Goal: Browse casually

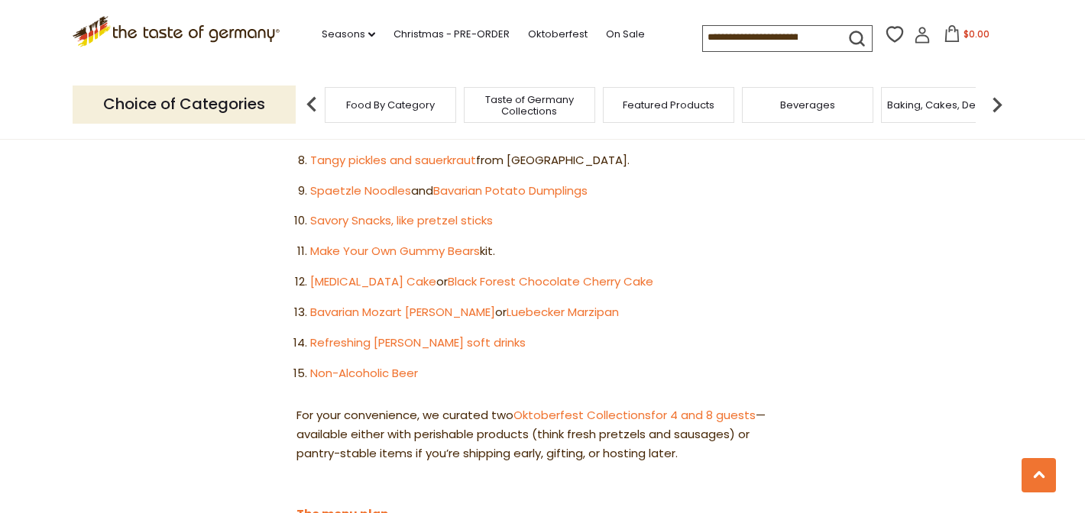
scroll to position [1121, 0]
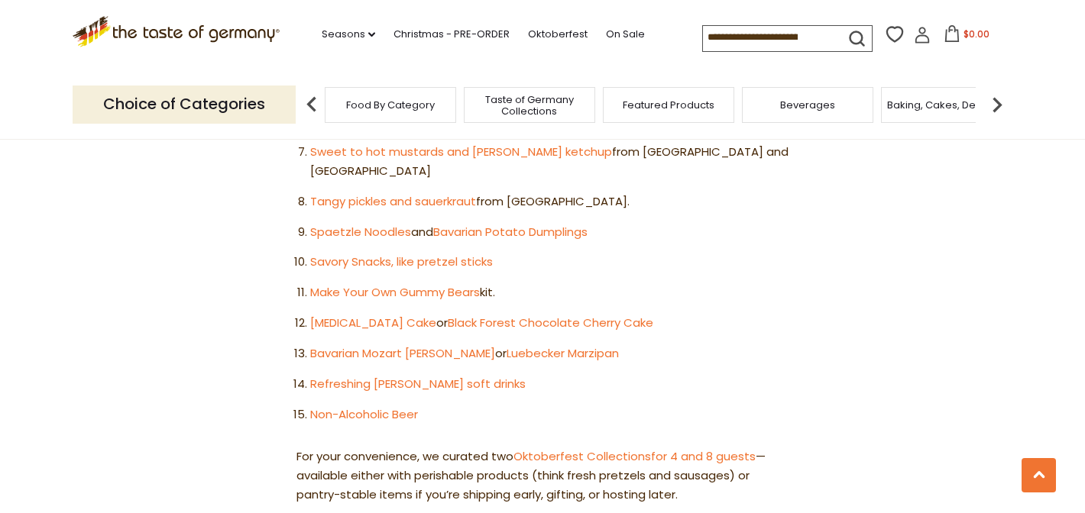
click at [925, 108] on span "Baking, Cakes, Desserts" at bounding box center [946, 104] width 118 height 11
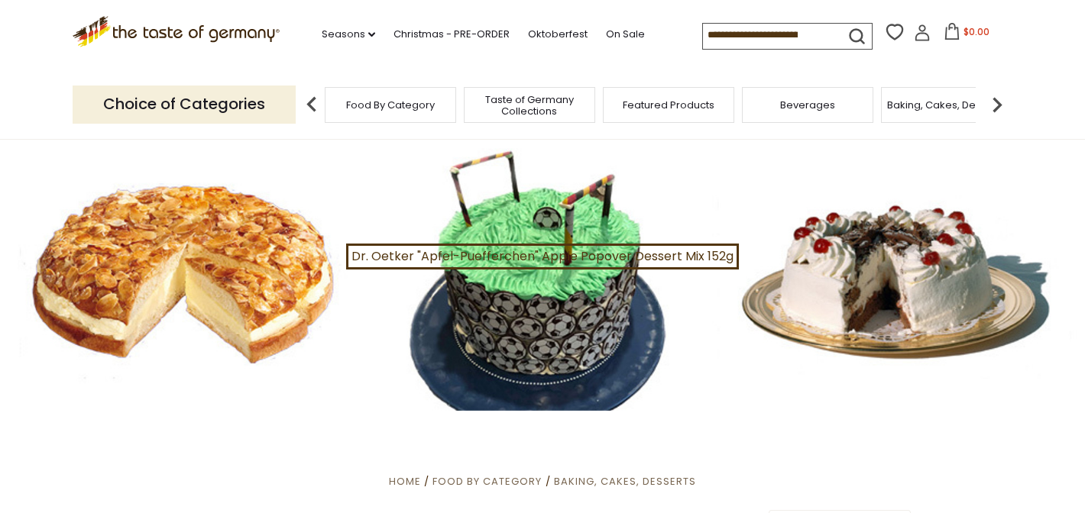
click at [248, 259] on div at bounding box center [542, 275] width 1085 height 271
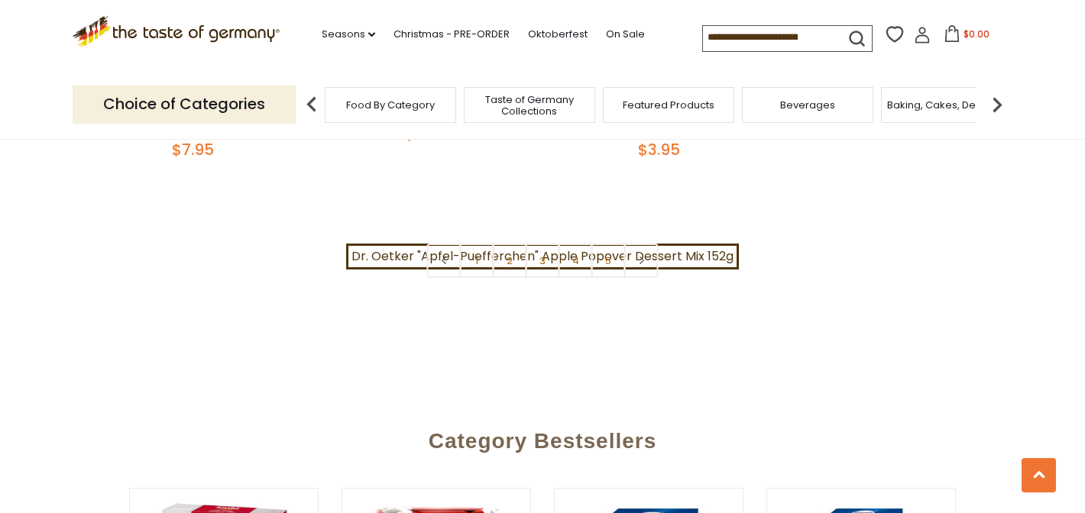
scroll to position [3728, 0]
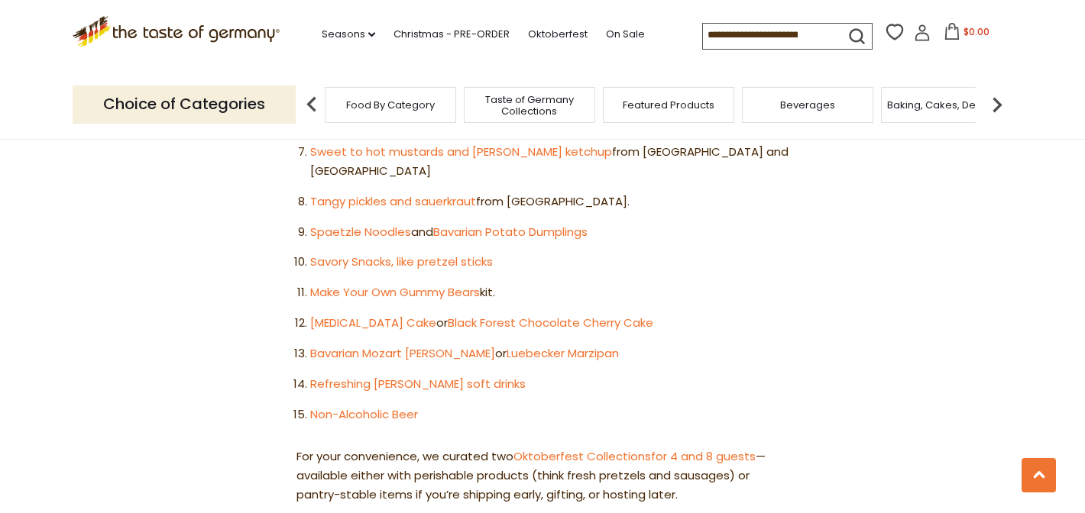
click at [653, 108] on span "Featured Products" at bounding box center [669, 104] width 92 height 11
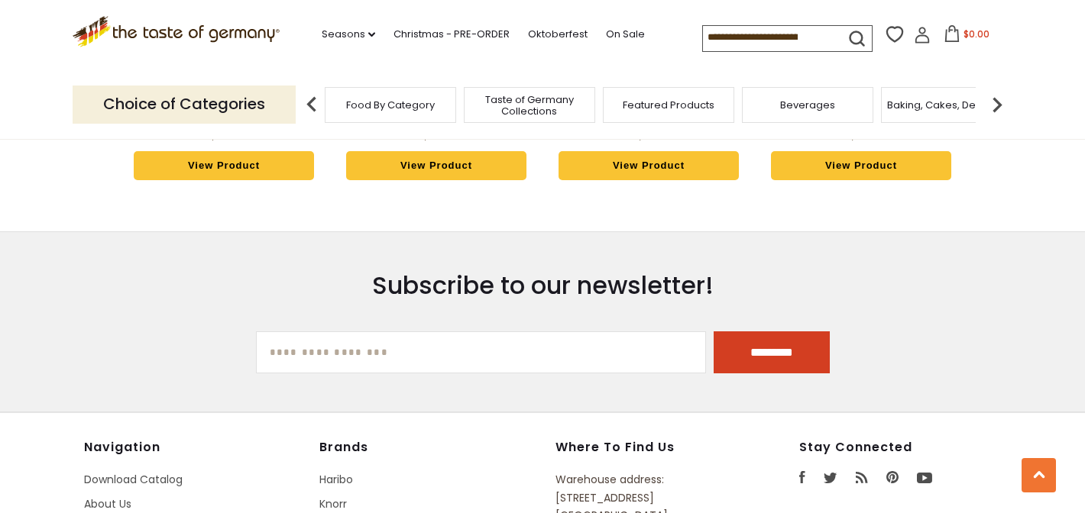
scroll to position [2109, 0]
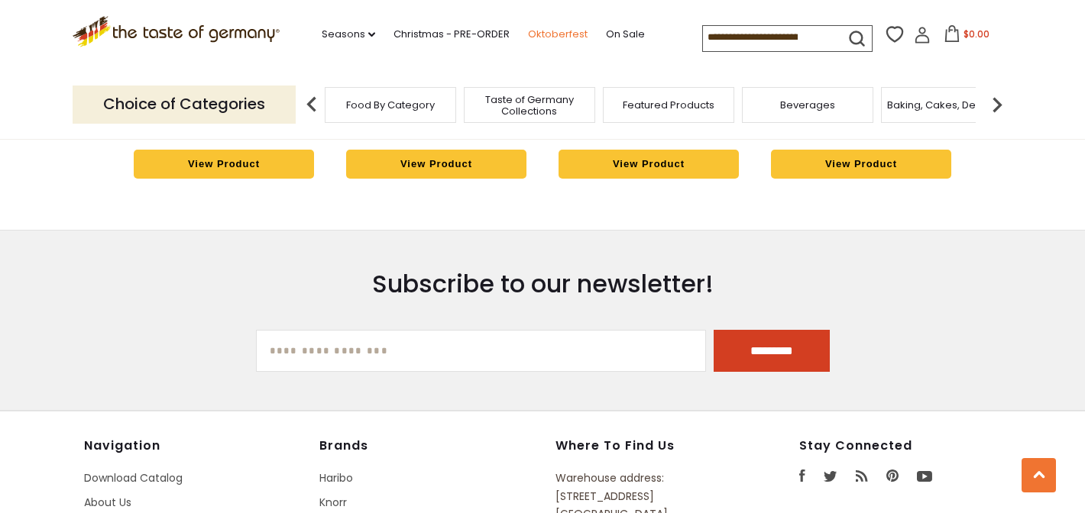
click at [557, 32] on link "Oktoberfest" at bounding box center [558, 34] width 60 height 17
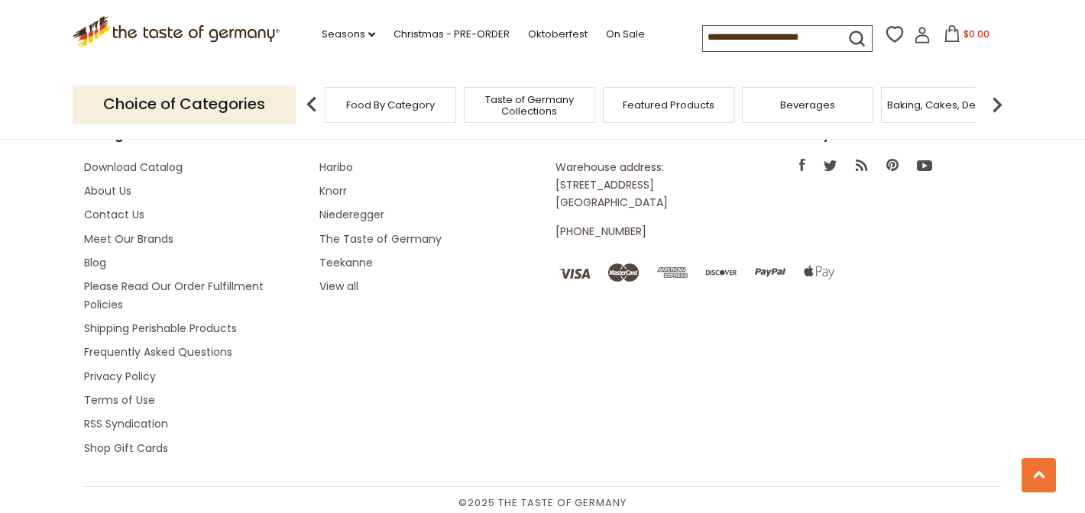
scroll to position [4733, 0]
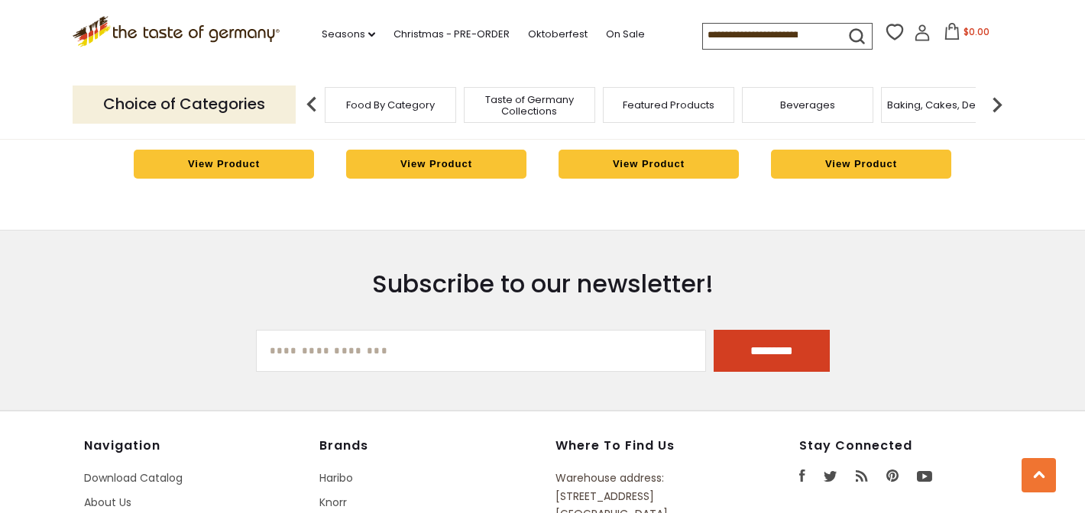
click at [807, 105] on span "Beverages" at bounding box center [807, 104] width 55 height 11
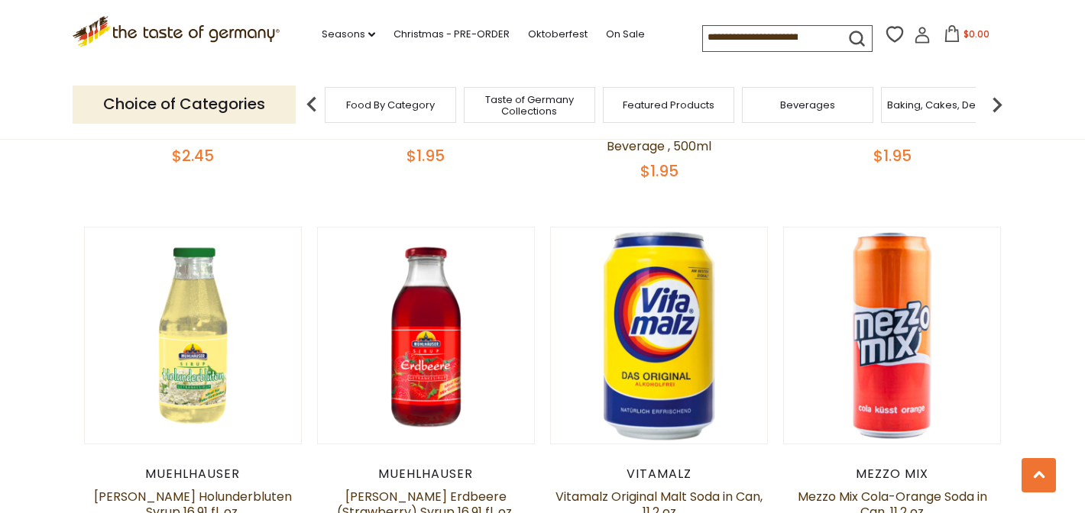
scroll to position [1131, 0]
